Goal: Find specific page/section: Find specific page/section

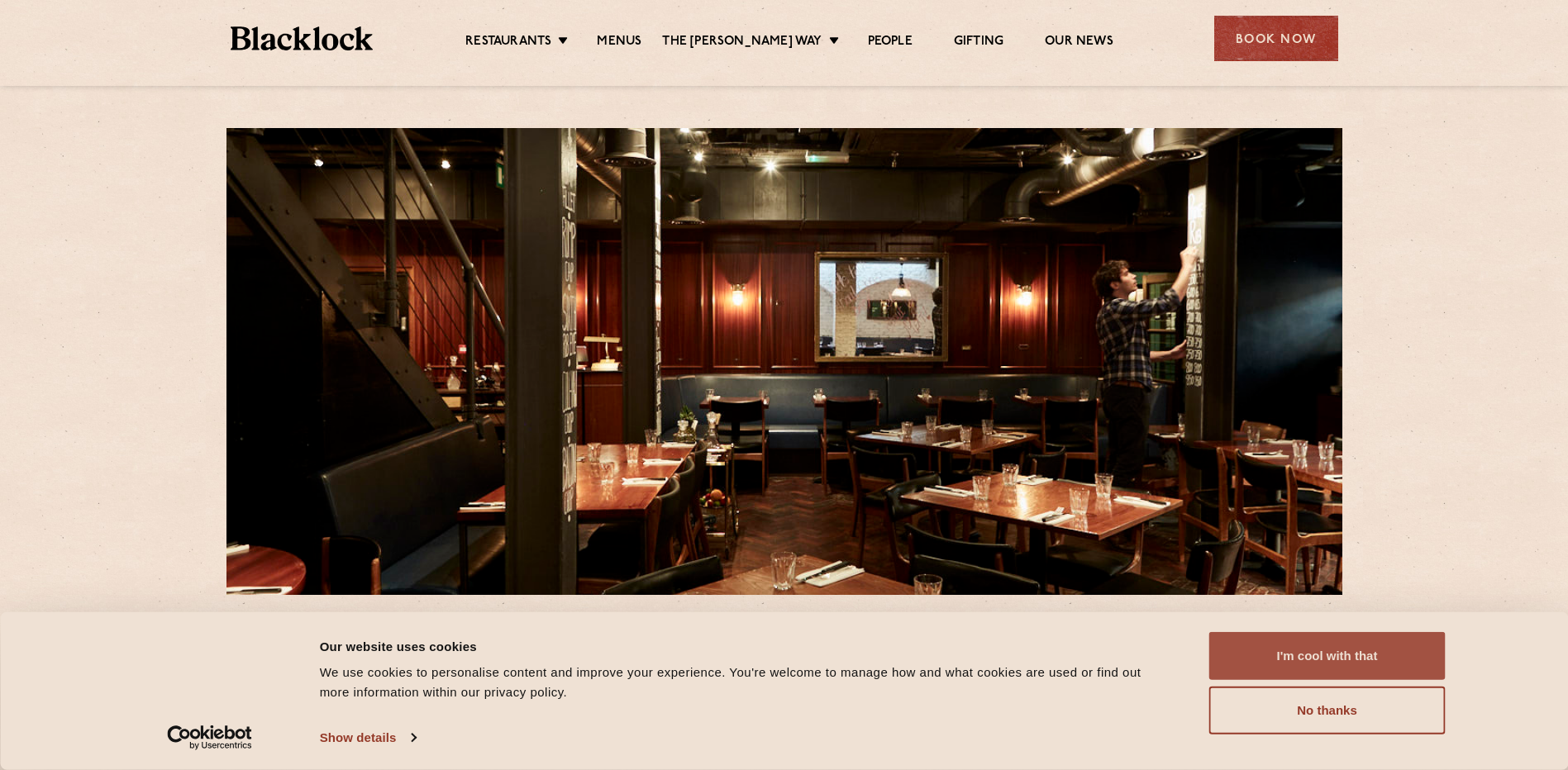
click at [1306, 661] on button "I'm cool with that" at bounding box center [1327, 657] width 236 height 48
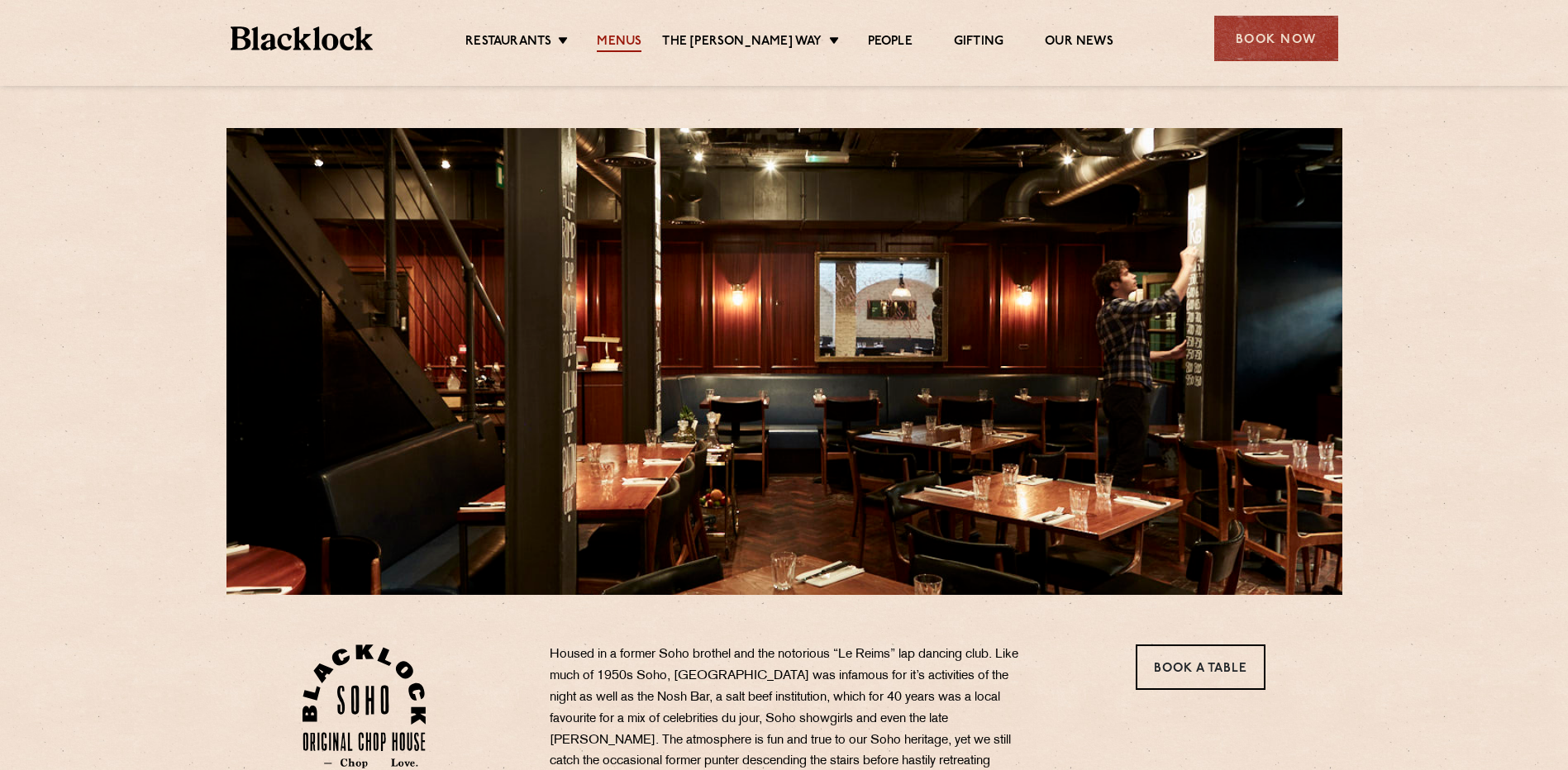
click at [636, 43] on link "Menus" at bounding box center [619, 42] width 45 height 18
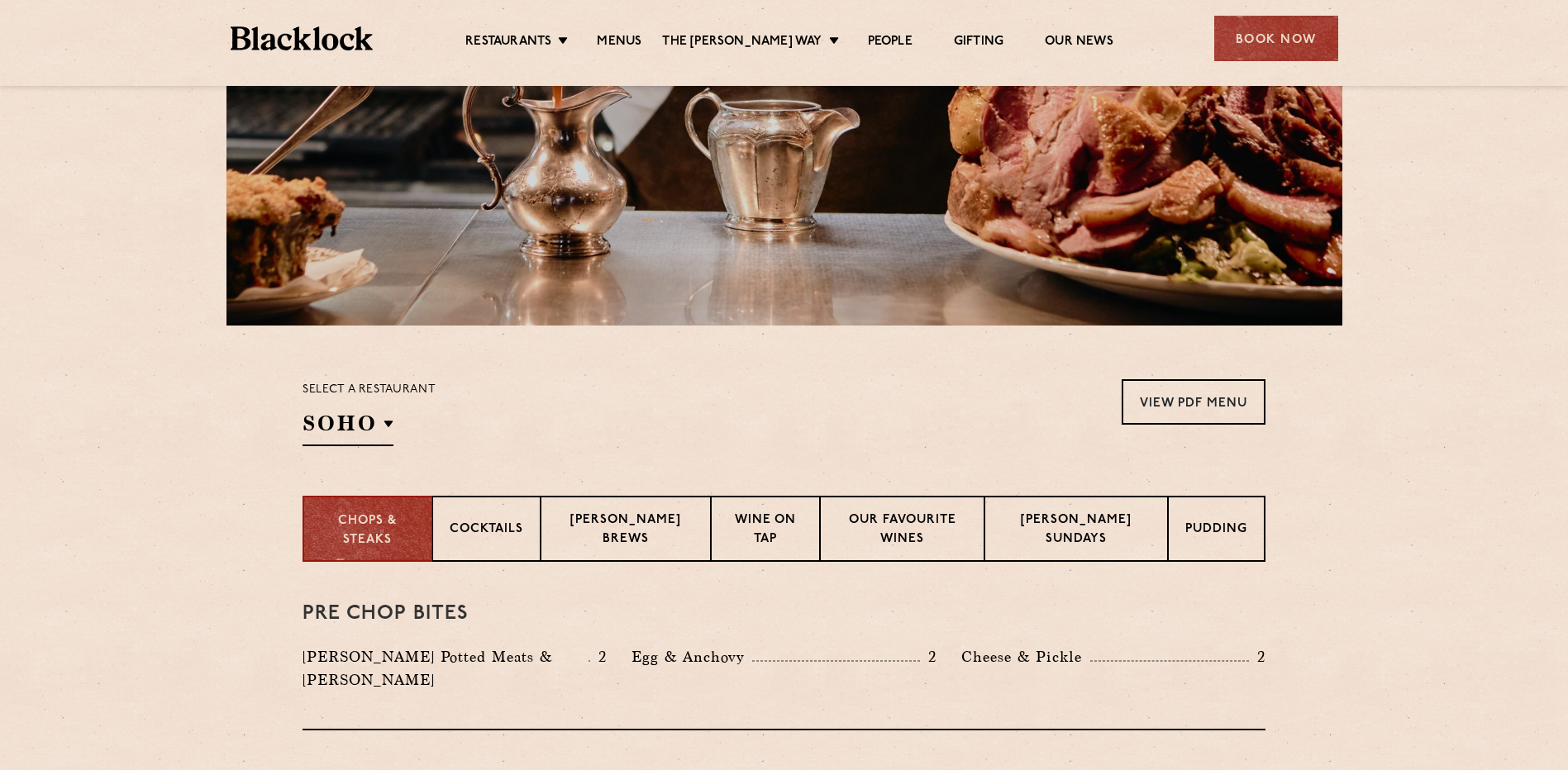
scroll to position [266, 0]
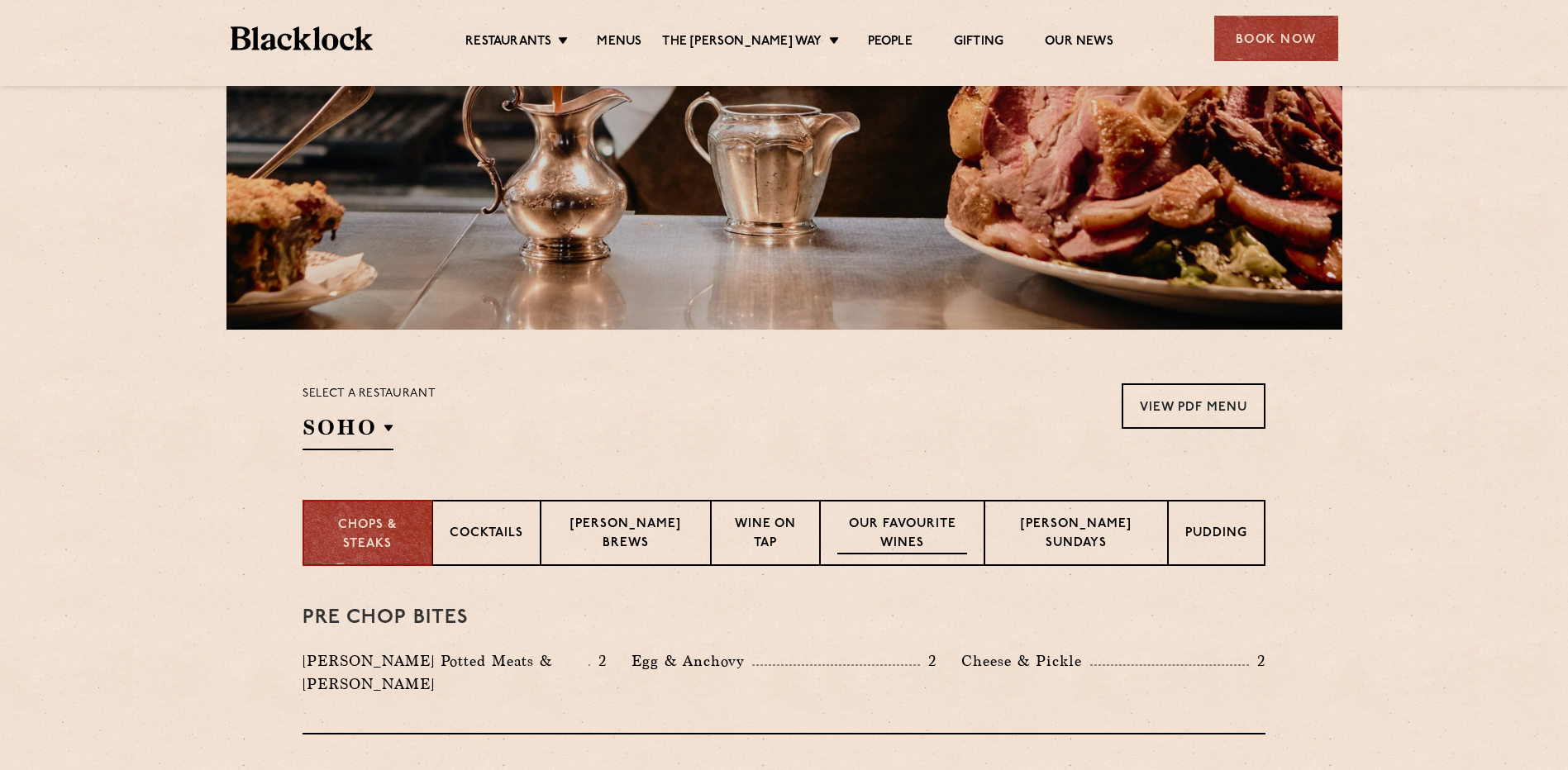
click at [924, 532] on p "Our favourite wines" at bounding box center [903, 535] width 131 height 39
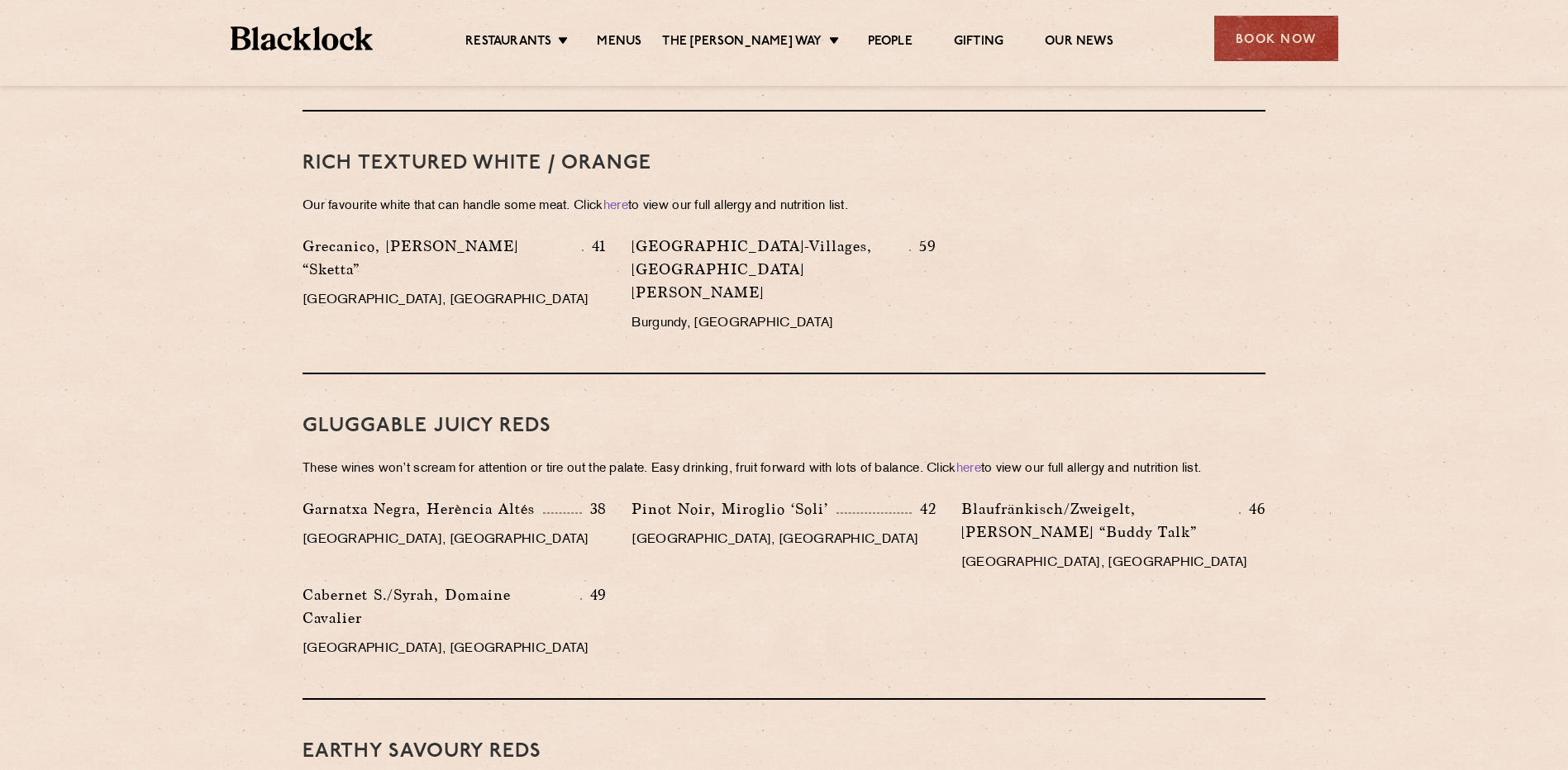
scroll to position [1492, 0]
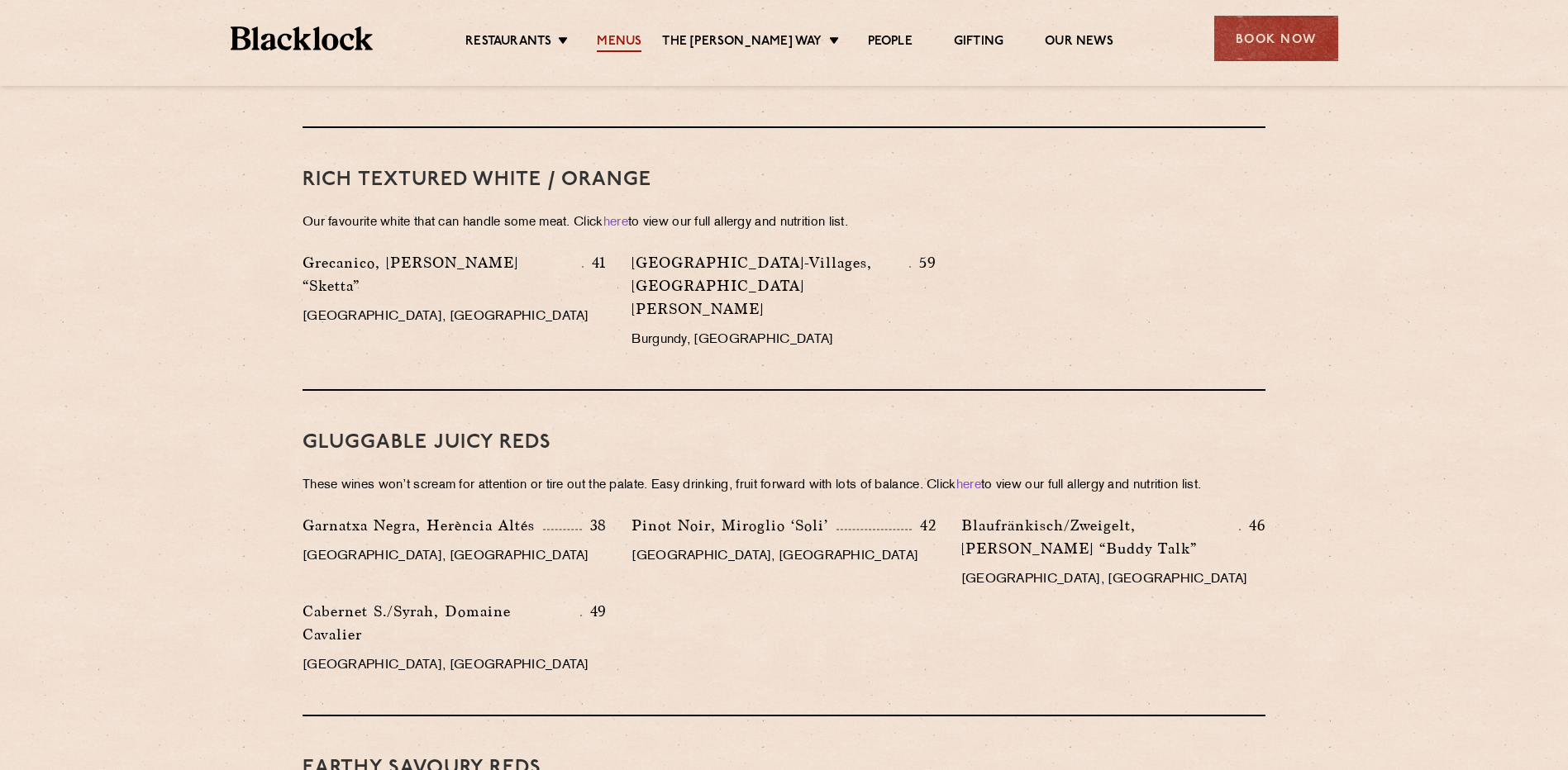
click at [634, 40] on link "Menus" at bounding box center [619, 42] width 45 height 18
